Goal: Information Seeking & Learning: Learn about a topic

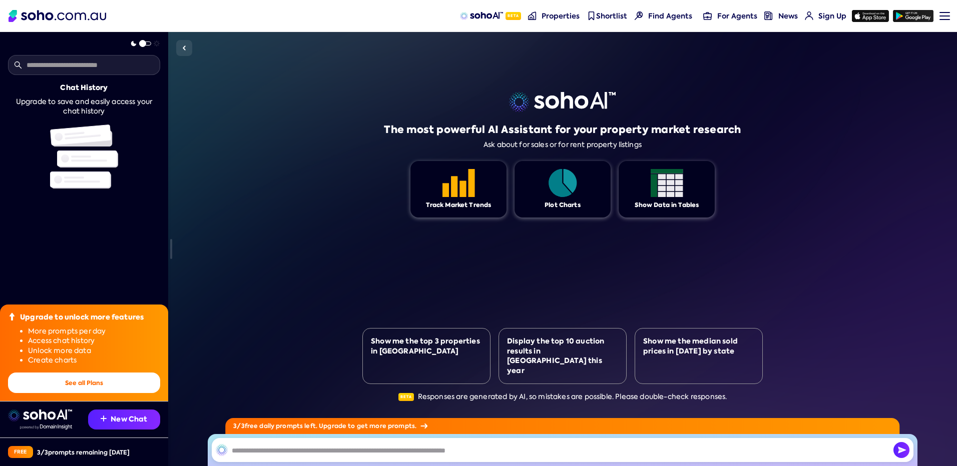
click at [254, 452] on input "text" at bounding box center [563, 450] width 702 height 24
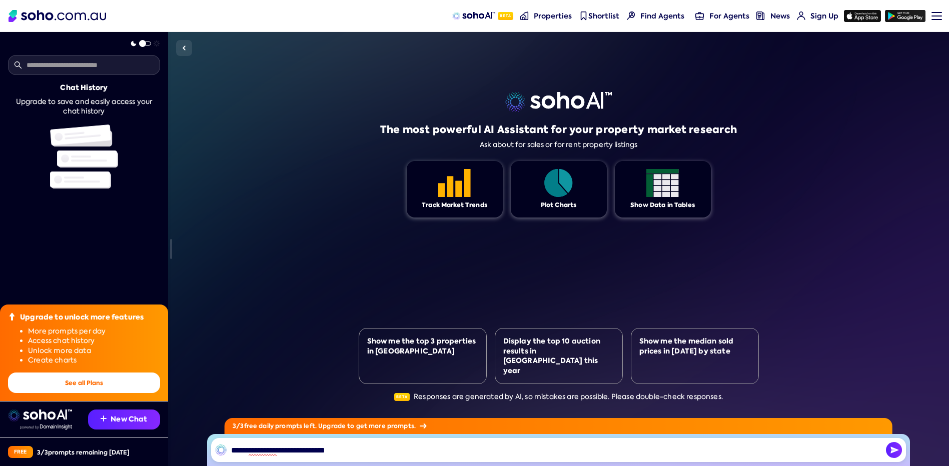
type input "**********"
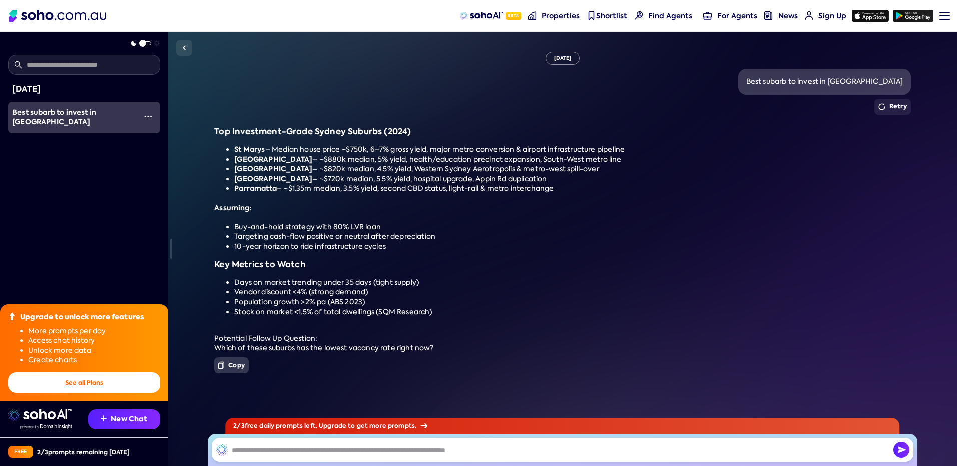
click at [230, 364] on button "Copy" at bounding box center [231, 366] width 35 height 16
paste input "**********"
type input "**********"
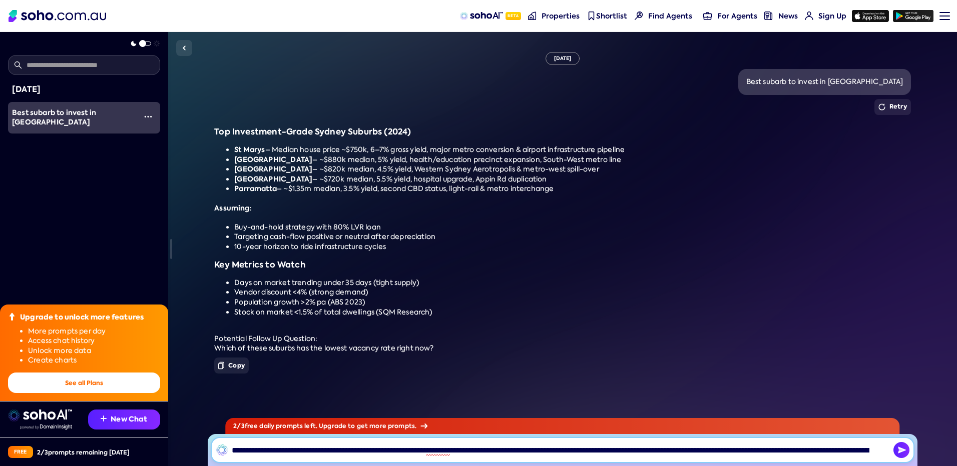
drag, startPoint x: 879, startPoint y: 448, endPoint x: 82, endPoint y: 424, distance: 797.5
click at [82, 424] on div "Today Best subarb to invest in sydney 00:53 Upgrade to unlock more features Mor…" at bounding box center [478, 249] width 957 height 434
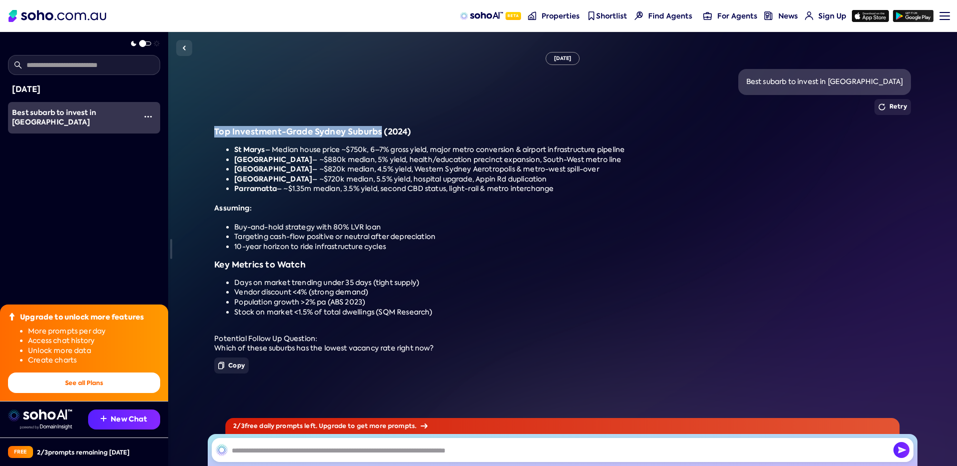
drag, startPoint x: 213, startPoint y: 131, endPoint x: 381, endPoint y: 133, distance: 168.2
click at [381, 133] on div "Mon, September 22 Best subarb to invest in sydney Retry Top Investment-Grade Sy…" at bounding box center [562, 249] width 789 height 434
drag, startPoint x: 381, startPoint y: 133, endPoint x: 373, endPoint y: 133, distance: 7.5
copy h3 "Top Investment-Grade Sydney Suburbs"
click at [300, 455] on input "text" at bounding box center [563, 450] width 702 height 24
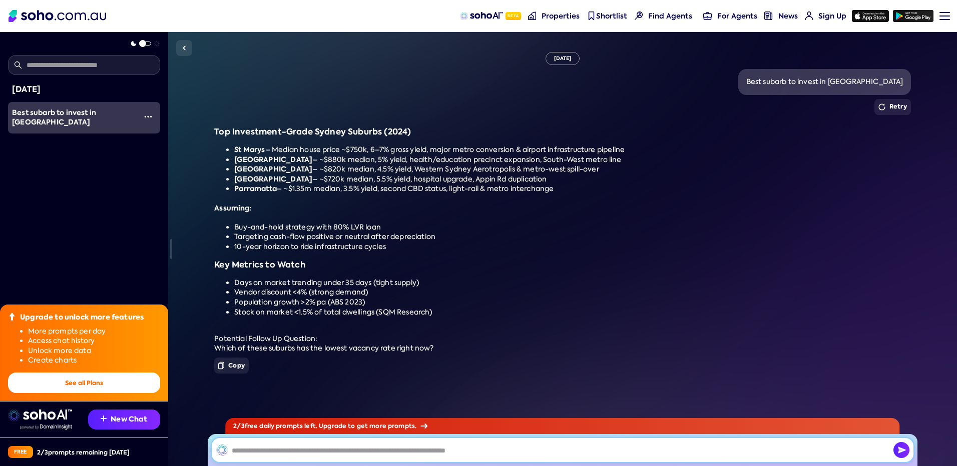
paste input "**********"
drag, startPoint x: 324, startPoint y: 451, endPoint x: 351, endPoint y: 451, distance: 26.5
click at [351, 451] on input "**********" at bounding box center [563, 450] width 702 height 24
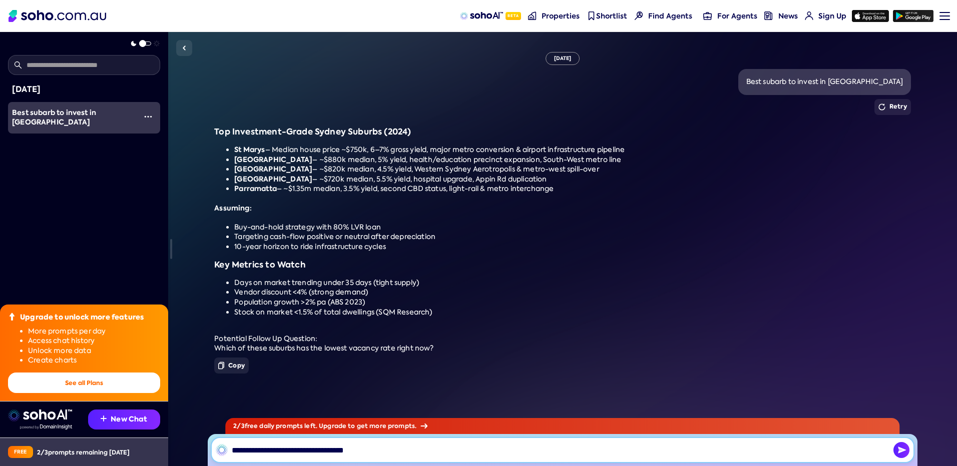
type input "**********"
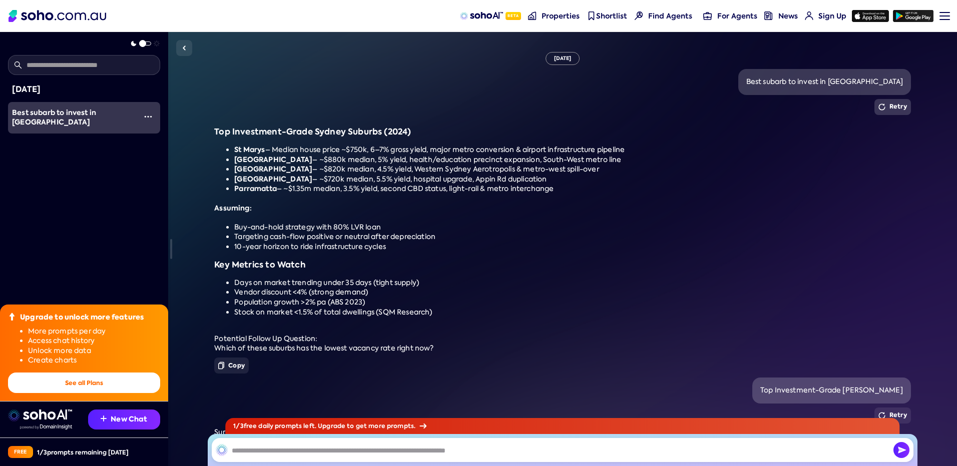
click at [900, 107] on button "Retry" at bounding box center [892, 107] width 37 height 16
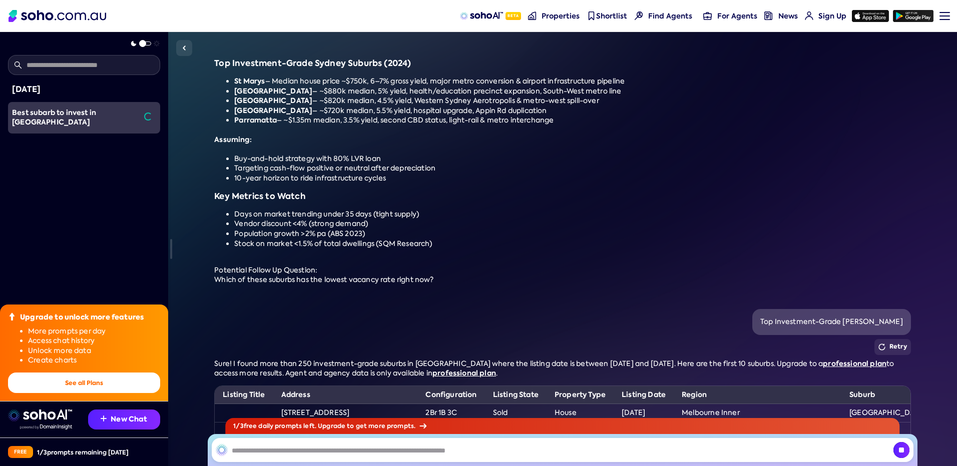
scroll to position [14, 0]
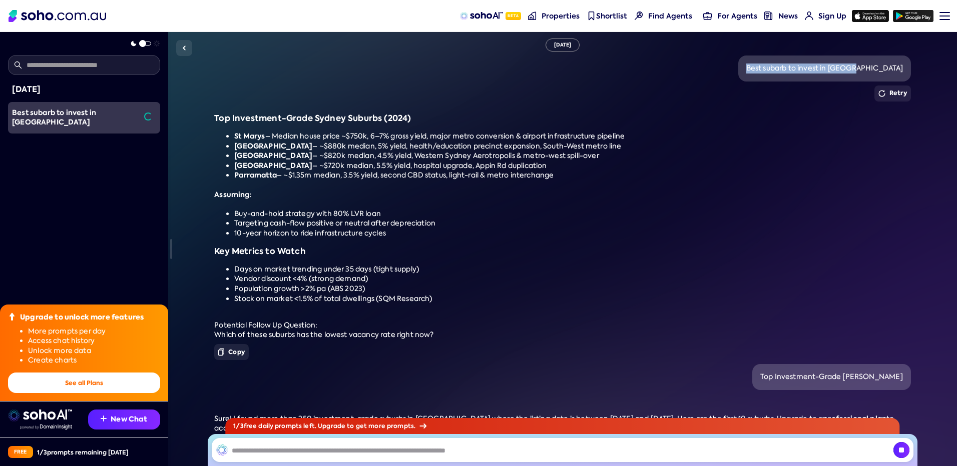
drag, startPoint x: 790, startPoint y: 67, endPoint x: 904, endPoint y: 67, distance: 114.1
click at [904, 67] on div "Best subarb to invest in sydney" at bounding box center [824, 69] width 173 height 26
drag, startPoint x: 904, startPoint y: 67, endPoint x: 893, endPoint y: 69, distance: 11.2
copy div "Best subarb to invest in sydney"
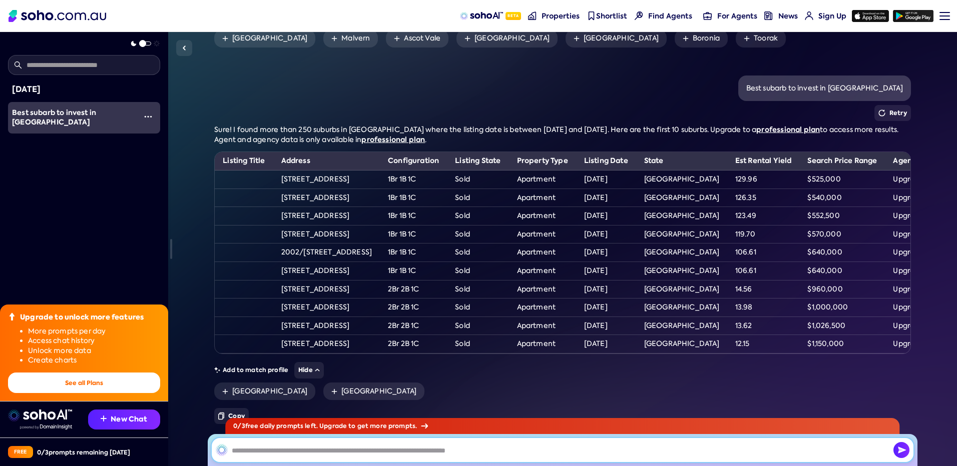
scroll to position [659, 0]
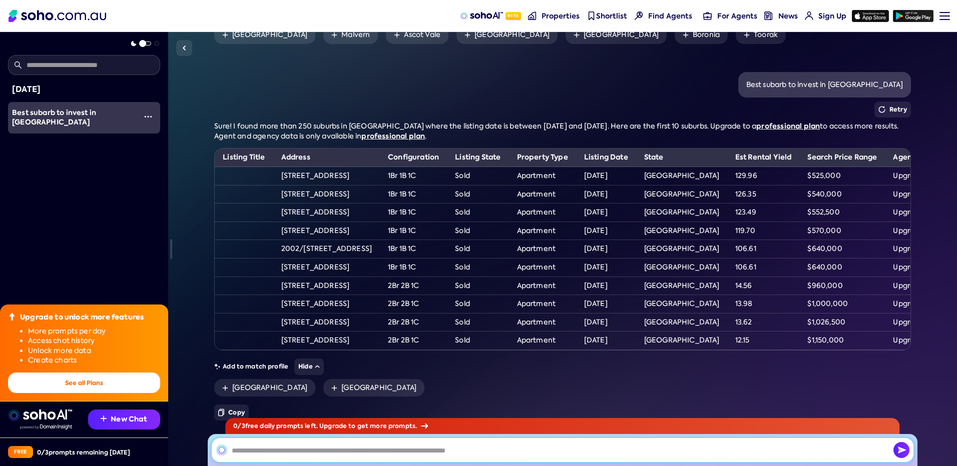
paste input "**********"
type input "**********"
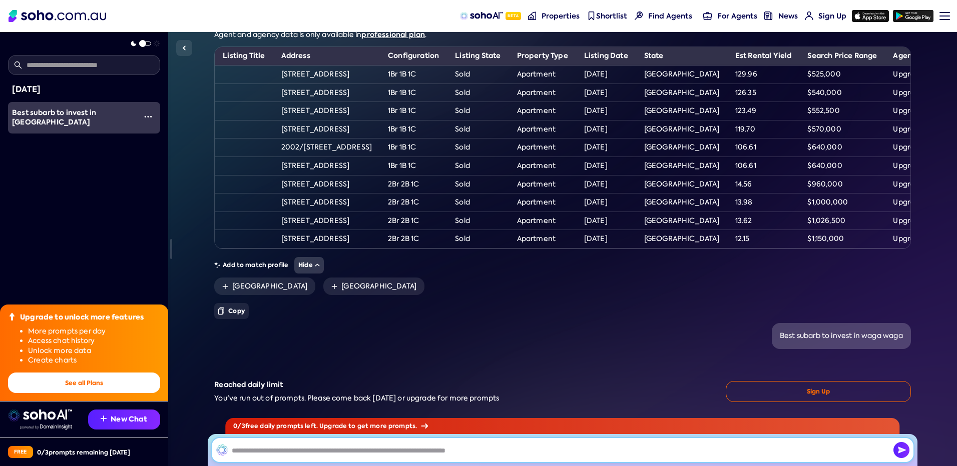
scroll to position [784, 0]
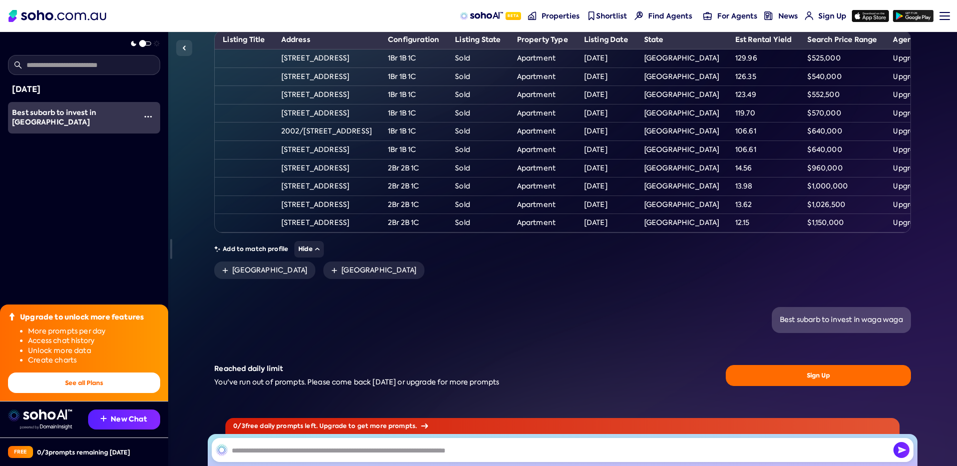
click at [811, 380] on button "Sign Up" at bounding box center [818, 376] width 185 height 22
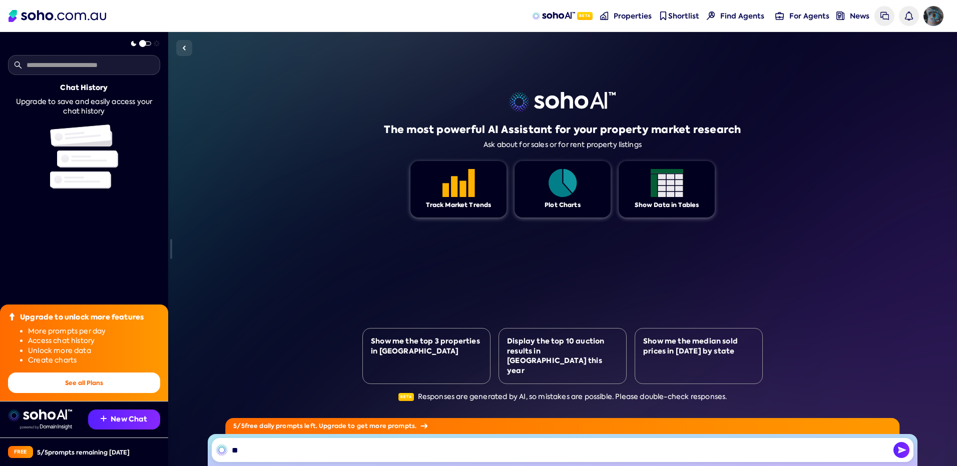
type input "*"
type input "**********"
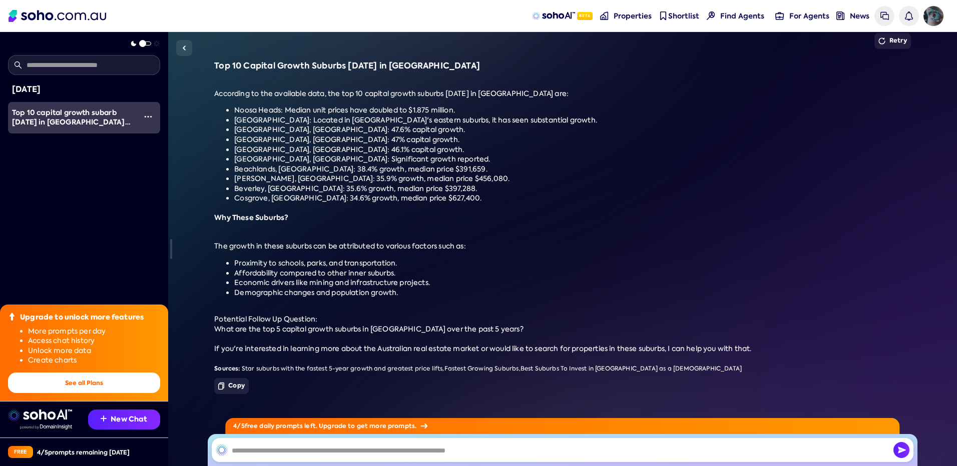
scroll to position [78, 0]
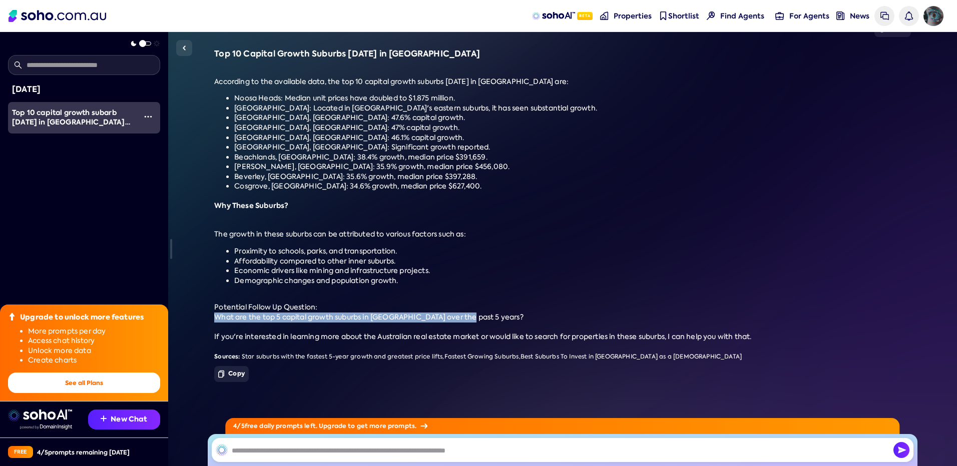
drag, startPoint x: 213, startPoint y: 315, endPoint x: 471, endPoint y: 319, distance: 258.7
click at [471, 319] on div "[DATE] Top 10 capital growth subarb [DATE] in [GEOGRAPHIC_DATA] and why Retry T…" at bounding box center [562, 249] width 789 height 434
click at [358, 311] on div "Top 10 Capital Growth Suburbs [DATE] in [GEOGRAPHIC_DATA] According to the avai…" at bounding box center [562, 205] width 696 height 313
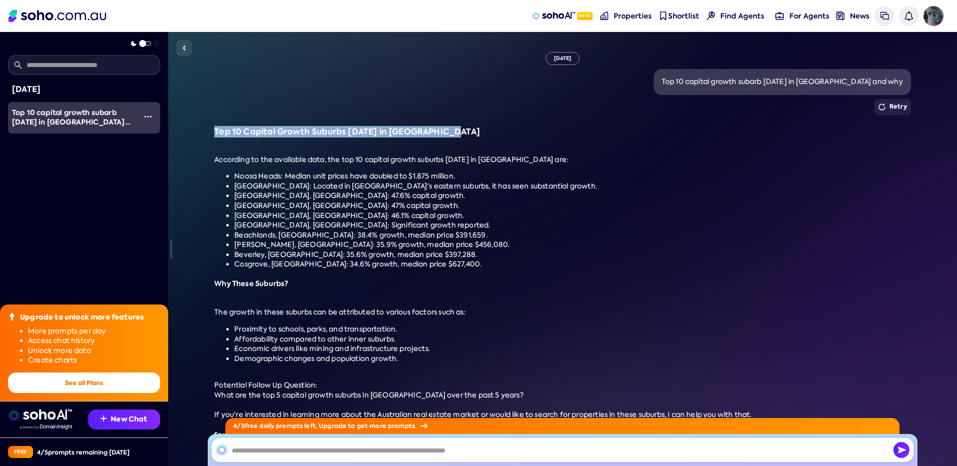
drag, startPoint x: 213, startPoint y: 130, endPoint x: 441, endPoint y: 128, distance: 228.2
click at [441, 128] on div "[DATE] Top 10 capital growth subarb [DATE] in [GEOGRAPHIC_DATA] and why Retry T…" at bounding box center [562, 249] width 789 height 434
copy h3 "Top 10 Capital Growth Suburbs [DATE] in [GEOGRAPHIC_DATA]"
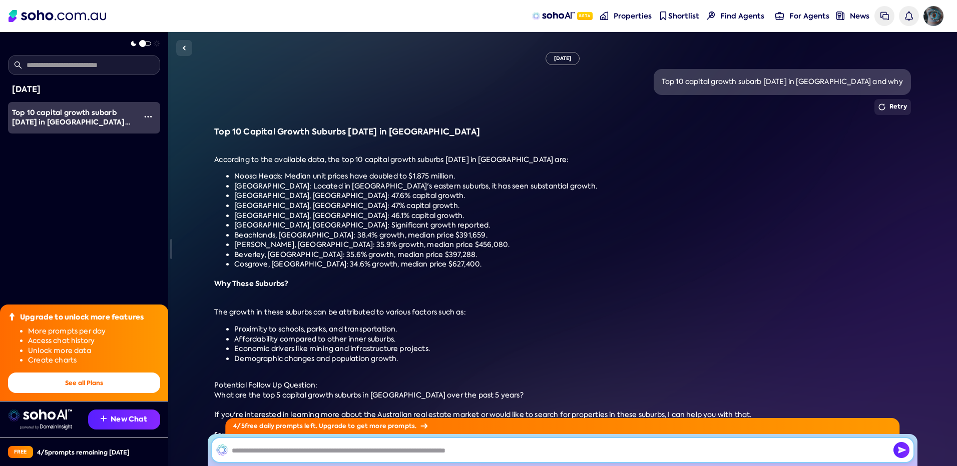
click at [236, 449] on input "text" at bounding box center [563, 450] width 702 height 24
paste input "**********"
click at [257, 450] on input "**********" at bounding box center [563, 450] width 702 height 24
type input "**********"
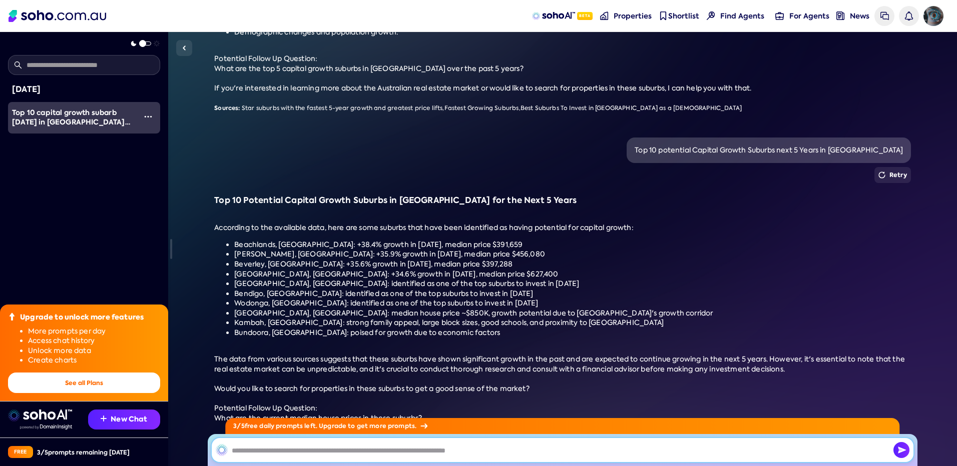
scroll to position [408, 0]
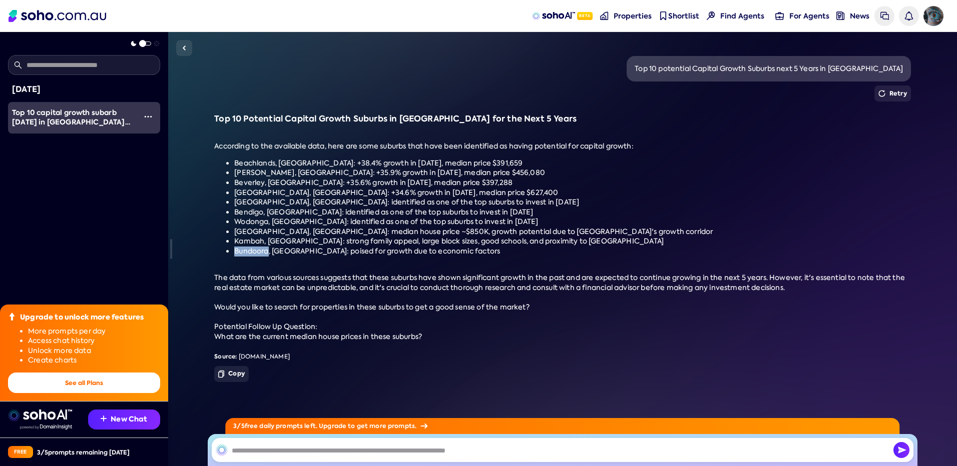
drag, startPoint x: 234, startPoint y: 250, endPoint x: 269, endPoint y: 252, distance: 35.1
click at [269, 252] on ul "Beachlands, [GEOGRAPHIC_DATA]: +38.4% growth in [DATE], median price $391,659 […" at bounding box center [562, 208] width 696 height 98
drag, startPoint x: 269, startPoint y: 252, endPoint x: 262, endPoint y: 251, distance: 7.0
copy li "Bundoora"
click at [298, 239] on li "Kambah, [GEOGRAPHIC_DATA]: strong family appeal, large block sizes, good school…" at bounding box center [572, 242] width 676 height 10
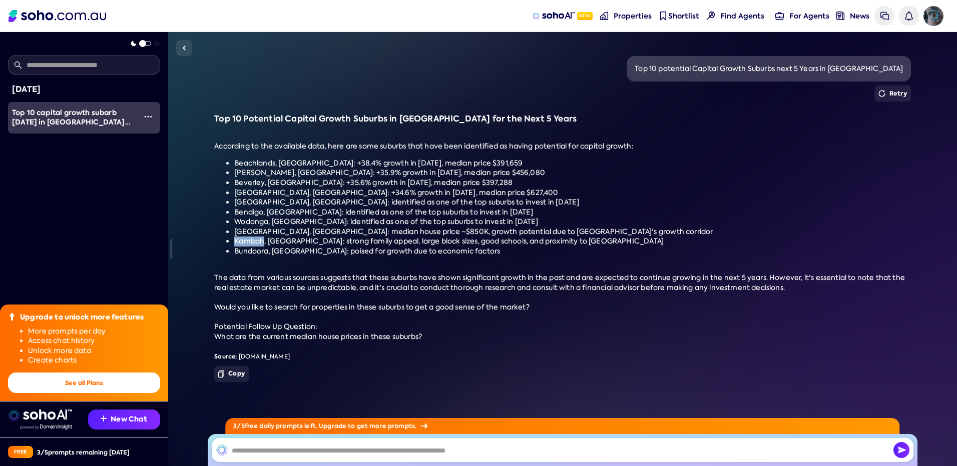
drag, startPoint x: 235, startPoint y: 242, endPoint x: 264, endPoint y: 240, distance: 29.1
click at [264, 240] on li "Kambah, [GEOGRAPHIC_DATA]: strong family appeal, large block sizes, good school…" at bounding box center [572, 242] width 676 height 10
drag, startPoint x: 264, startPoint y: 240, endPoint x: 258, endPoint y: 240, distance: 5.5
copy li "Kambah"
click at [240, 227] on li "[GEOGRAPHIC_DATA], [GEOGRAPHIC_DATA]: median house price ~$850K, growth potenti…" at bounding box center [572, 232] width 676 height 10
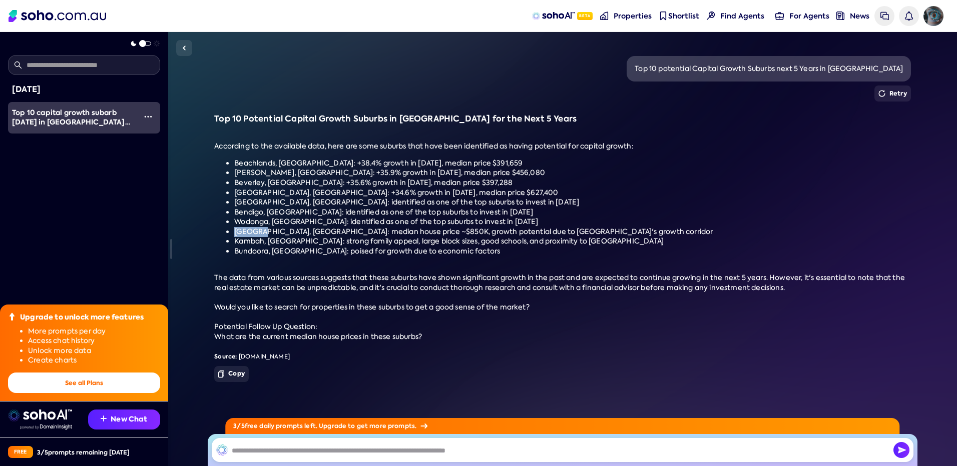
drag, startPoint x: 234, startPoint y: 231, endPoint x: 258, endPoint y: 231, distance: 23.5
click at [258, 231] on li "[GEOGRAPHIC_DATA], [GEOGRAPHIC_DATA]: median house price ~$850K, growth potenti…" at bounding box center [572, 232] width 676 height 10
drag, startPoint x: 258, startPoint y: 231, endPoint x: 251, endPoint y: 231, distance: 6.5
copy li "Penrith"
click at [315, 455] on input "text" at bounding box center [563, 450] width 702 height 24
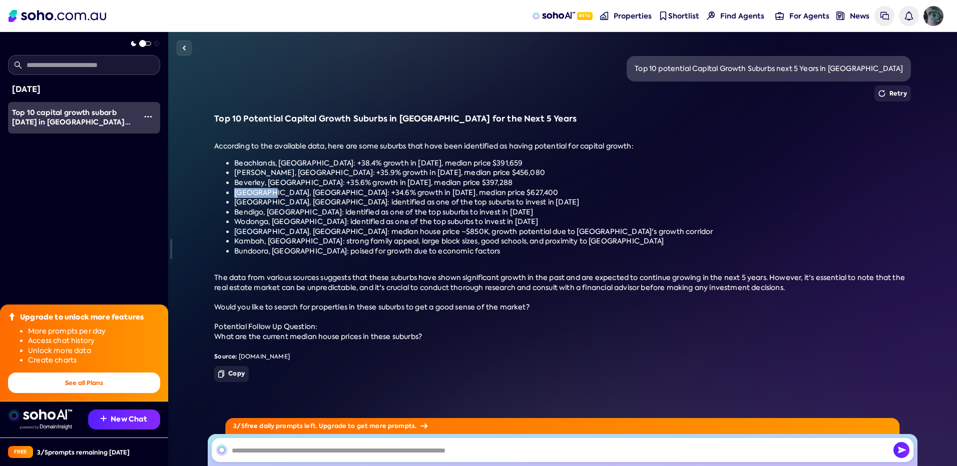
drag, startPoint x: 236, startPoint y: 191, endPoint x: 270, endPoint y: 191, distance: 34.0
click at [270, 191] on li "[GEOGRAPHIC_DATA], [GEOGRAPHIC_DATA]: +34.6% growth in [DATE], median price $62…" at bounding box center [572, 193] width 676 height 10
copy li "Cosgrove,"
drag, startPoint x: 233, startPoint y: 160, endPoint x: 273, endPoint y: 156, distance: 40.8
click at [273, 156] on div "Top 10 Potential Capital Growth Suburbs in [GEOGRAPHIC_DATA] for the Next 5 Yea…" at bounding box center [562, 238] width 696 height 248
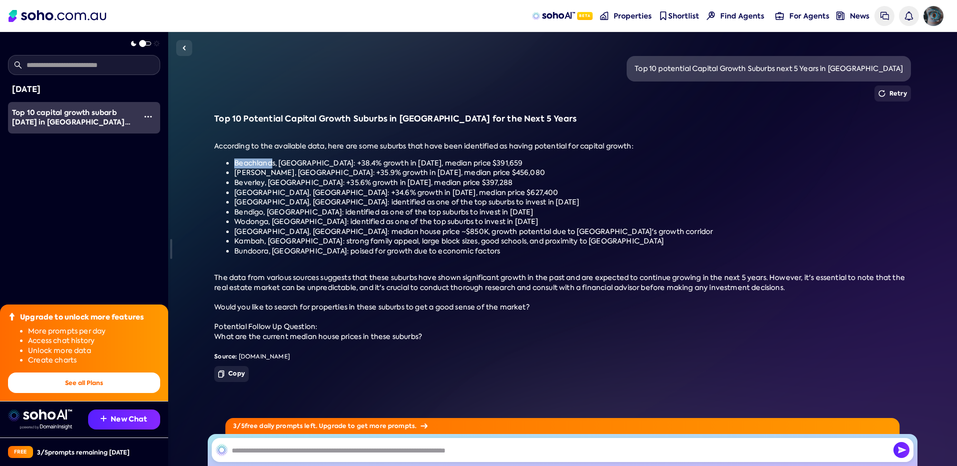
copy li "Beachland"
click at [342, 208] on li "Bendigo, [GEOGRAPHIC_DATA]: identified as one of the top suburbs to invest in […" at bounding box center [572, 213] width 676 height 10
drag, startPoint x: 234, startPoint y: 241, endPoint x: 264, endPoint y: 243, distance: 30.1
click at [264, 243] on li "Kambah, [GEOGRAPHIC_DATA]: strong family appeal, large block sizes, good school…" at bounding box center [572, 242] width 676 height 10
drag, startPoint x: 264, startPoint y: 243, endPoint x: 242, endPoint y: 228, distance: 27.3
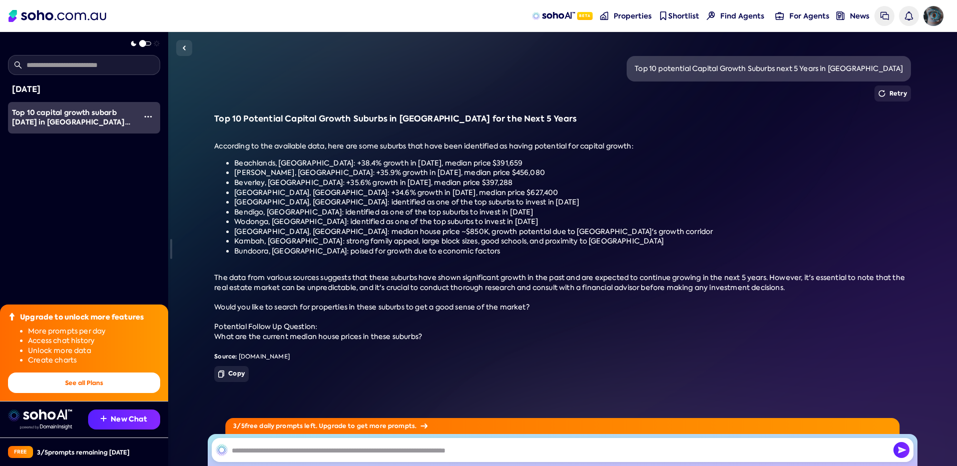
click at [242, 228] on li "[GEOGRAPHIC_DATA], [GEOGRAPHIC_DATA]: median house price ~$850K, growth potenti…" at bounding box center [572, 232] width 676 height 10
click at [289, 451] on input "text" at bounding box center [563, 450] width 702 height 24
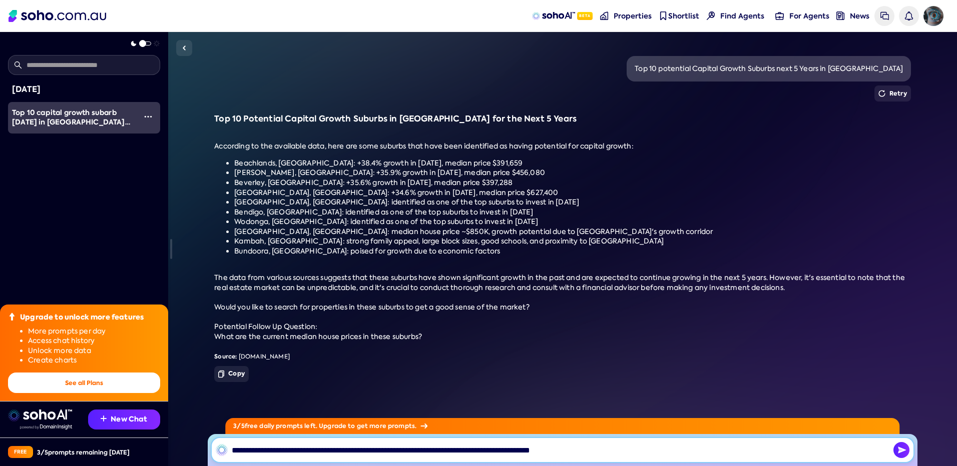
type input "**********"
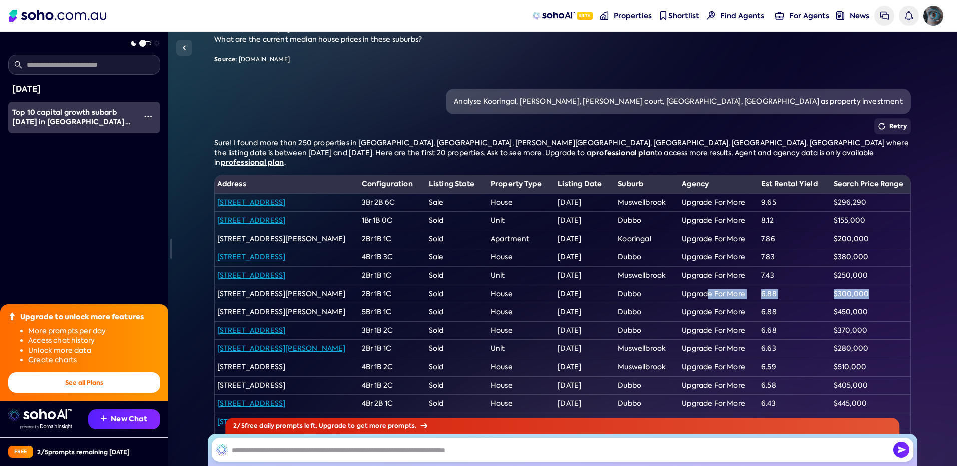
scroll to position [0, 181]
drag, startPoint x: 885, startPoint y: 279, endPoint x: 941, endPoint y: 278, distance: 55.5
click at [941, 278] on div "[DATE] Top 10 capital growth subarb [DATE] in [GEOGRAPHIC_DATA] and why Retry T…" at bounding box center [562, 249] width 789 height 434
drag, startPoint x: 941, startPoint y: 278, endPoint x: 887, endPoint y: 268, distance: 55.1
click at [887, 268] on td "$250,000" at bounding box center [867, 276] width 86 height 19
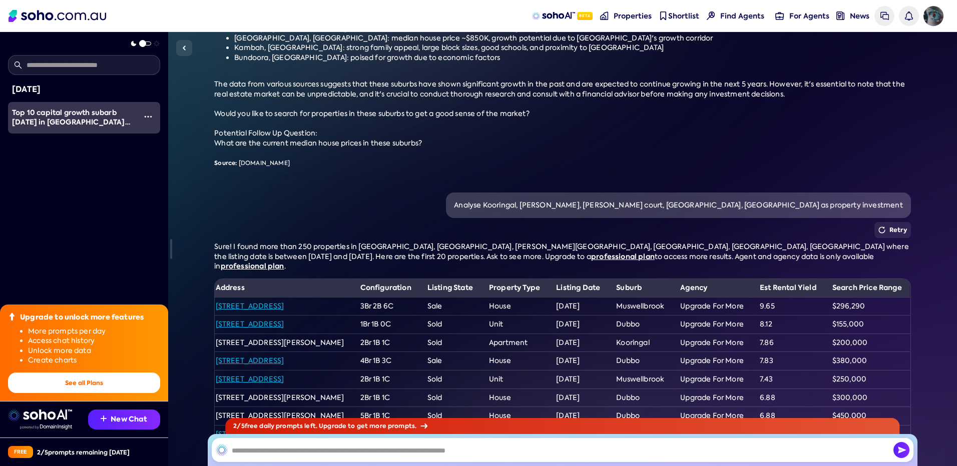
scroll to position [555, 0]
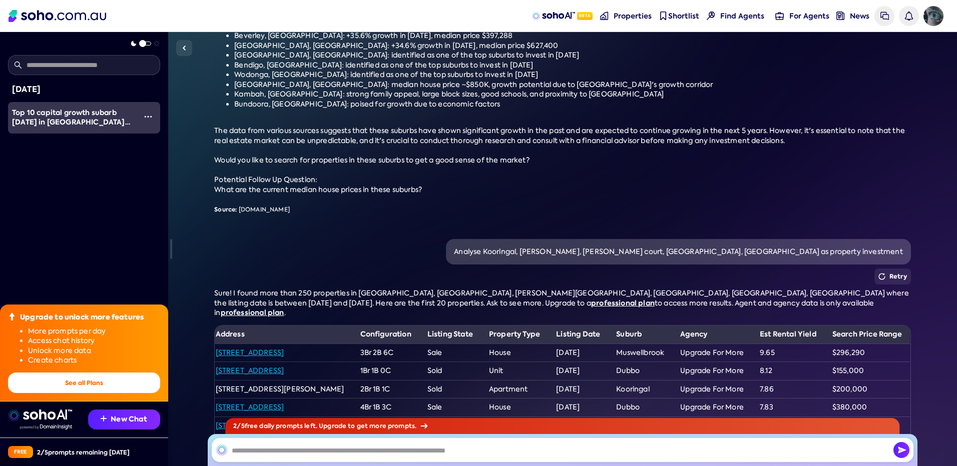
click at [422, 263] on div "Analyse Kooringal, [PERSON_NAME], [PERSON_NAME] court, [GEOGRAPHIC_DATA], [GEOG…" at bounding box center [562, 252] width 696 height 26
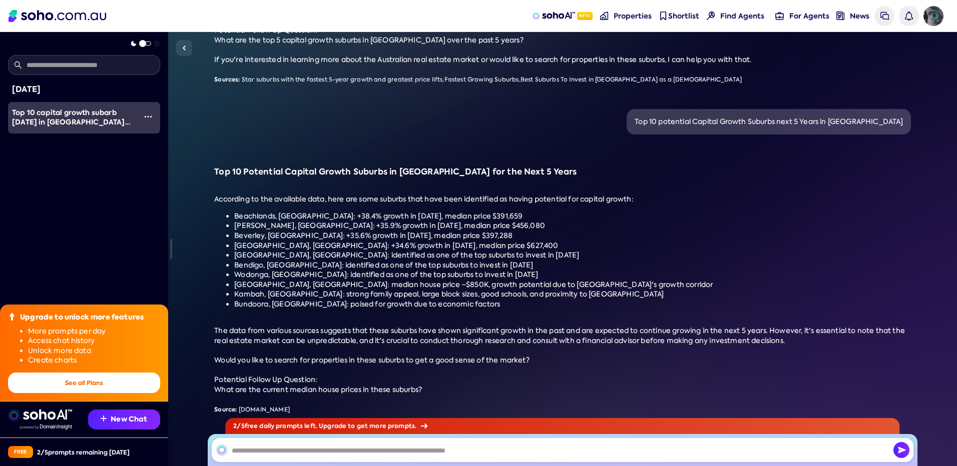
scroll to position [405, 0]
